Goal: Register for event/course

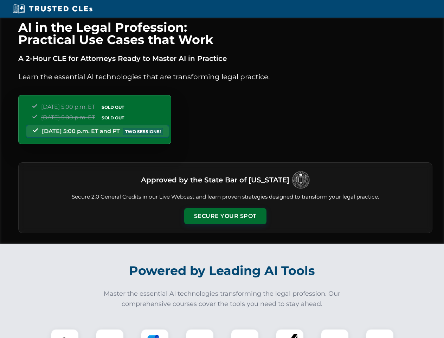
click at [225, 216] on button "Secure Your Spot" at bounding box center [225, 216] width 82 height 16
click at [65, 333] on img at bounding box center [65, 342] width 20 height 20
